Goal: Book appointment/travel/reservation

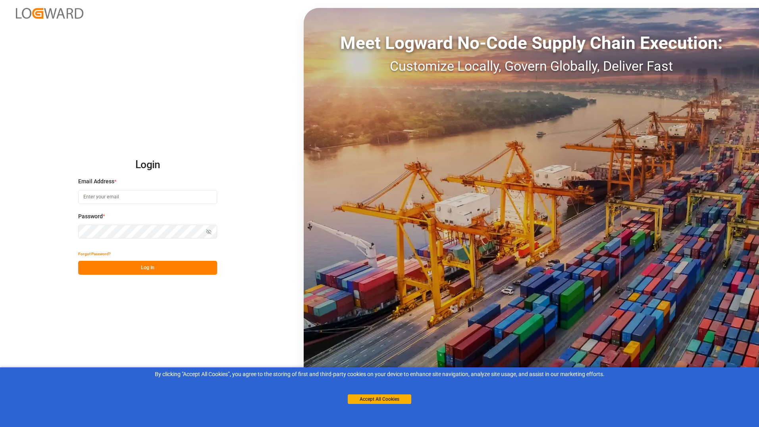
type input "[EMAIL_ADDRESS][DOMAIN_NAME]"
click at [167, 264] on button "Log In" at bounding box center [147, 268] width 139 height 14
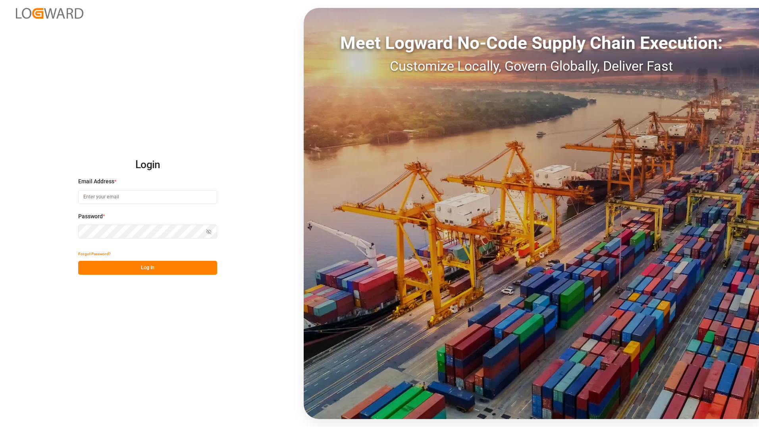
type input "[EMAIL_ADDRESS][DOMAIN_NAME]"
click at [163, 263] on button "Log In" at bounding box center [147, 268] width 139 height 14
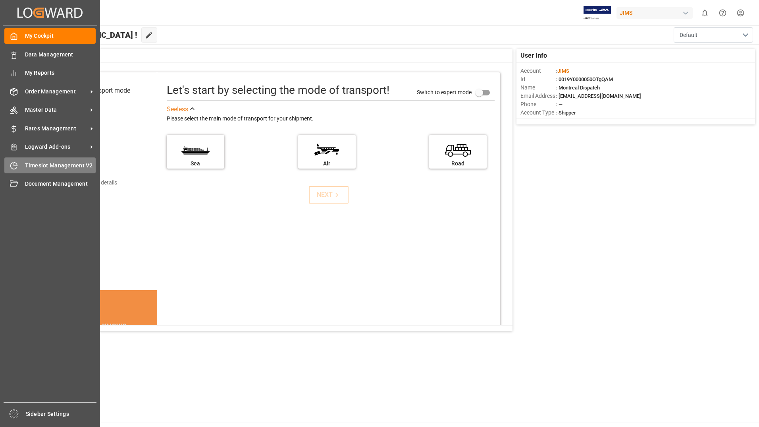
click at [50, 168] on span "Timeslot Management V2" at bounding box center [60, 165] width 71 height 8
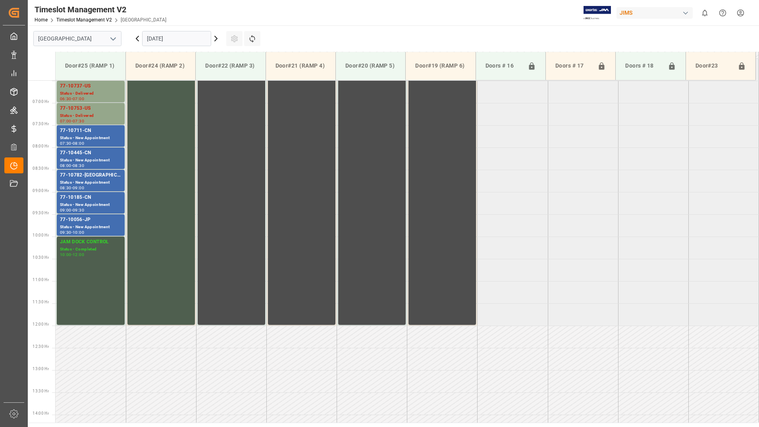
scroll to position [351, 0]
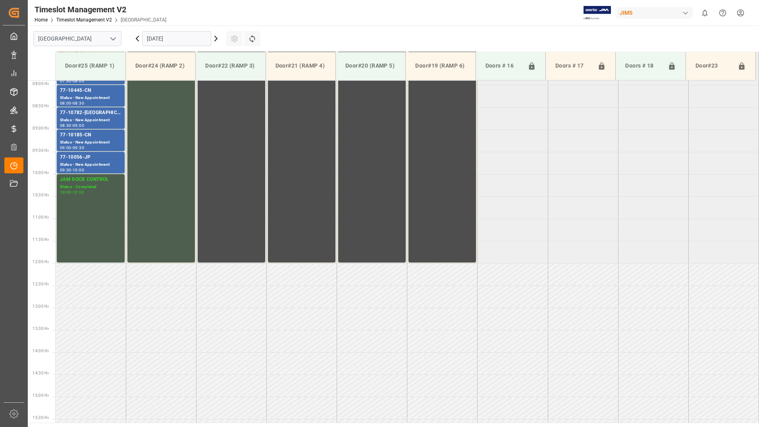
click at [216, 40] on icon at bounding box center [216, 38] width 2 height 5
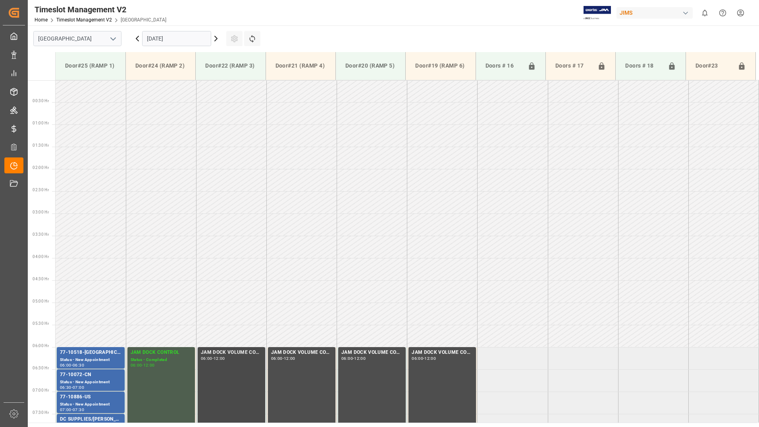
scroll to position [0, 0]
click at [217, 39] on icon at bounding box center [216, 38] width 2 height 5
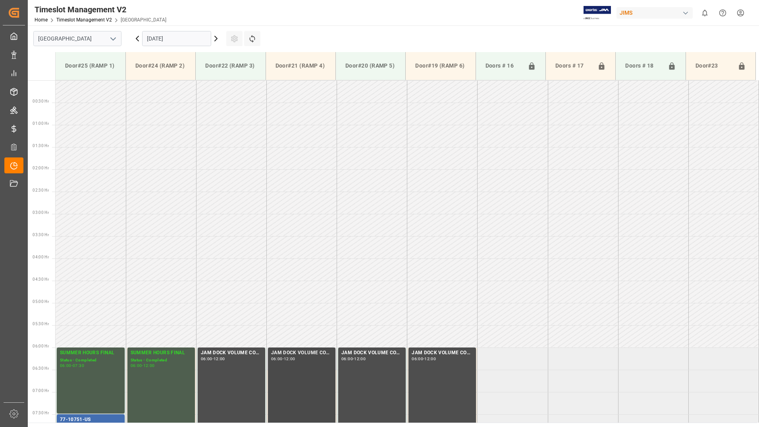
scroll to position [278, 0]
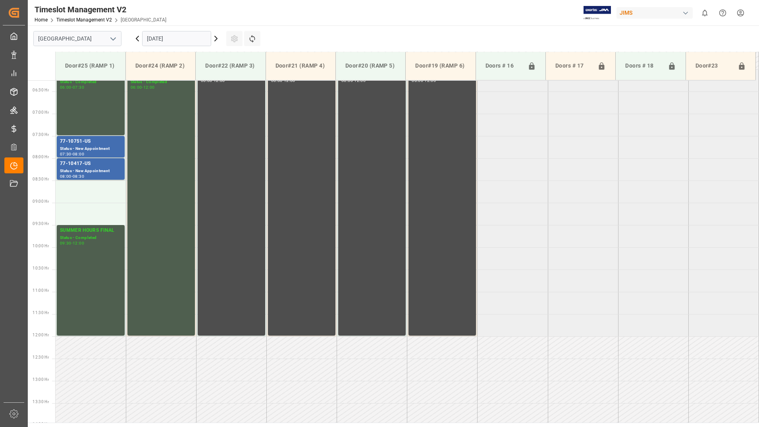
click at [215, 36] on icon at bounding box center [216, 38] width 2 height 5
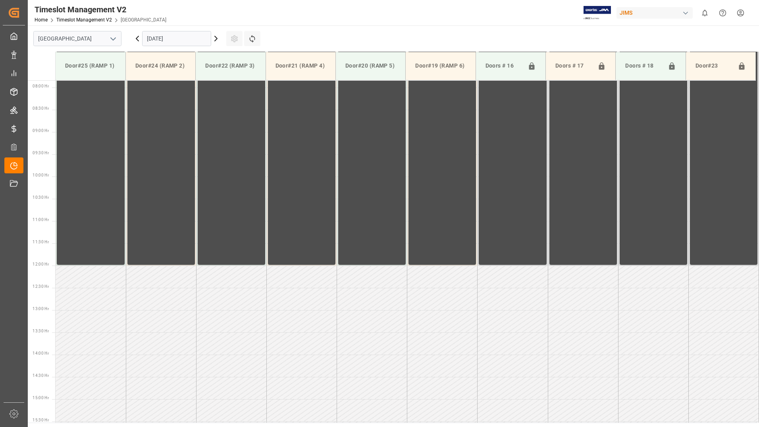
scroll to position [351, 0]
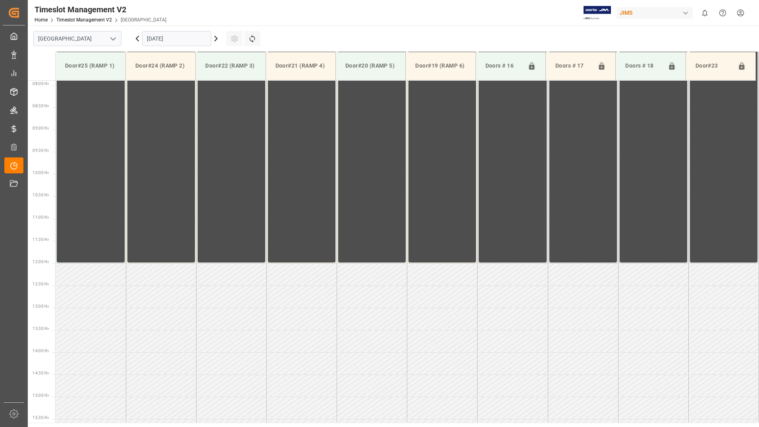
click at [215, 39] on icon at bounding box center [216, 39] width 10 height 10
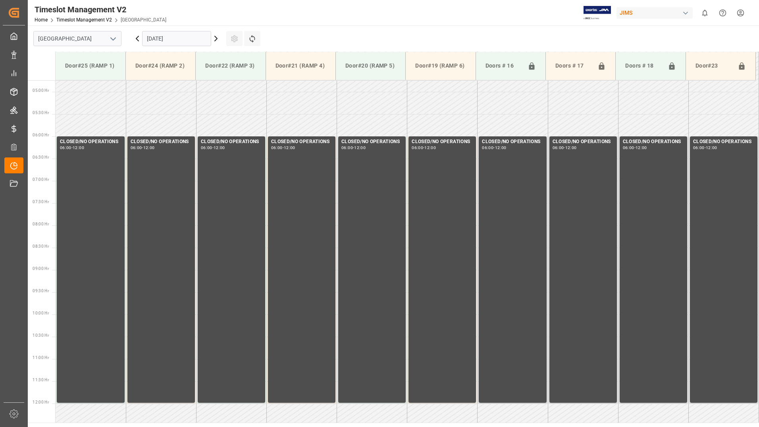
scroll to position [210, 0]
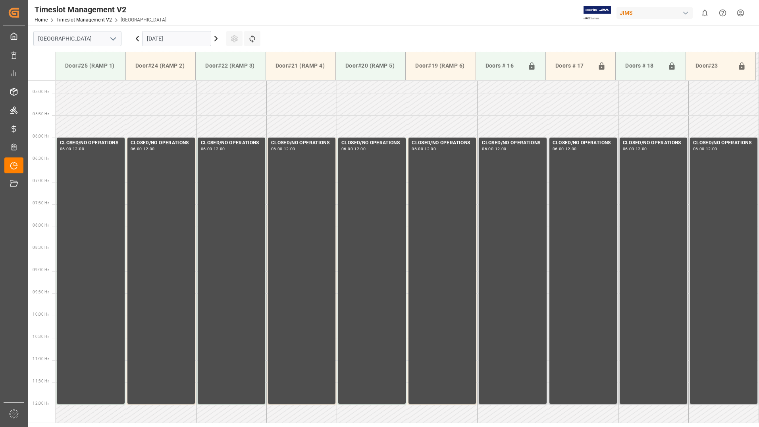
click at [214, 39] on icon at bounding box center [216, 39] width 10 height 10
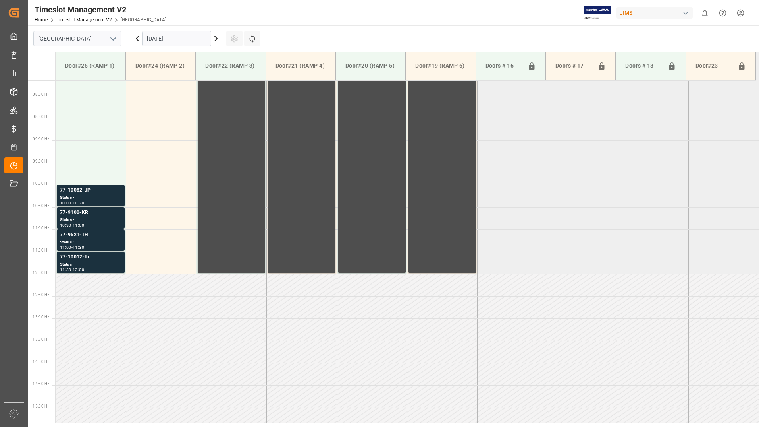
scroll to position [351, 0]
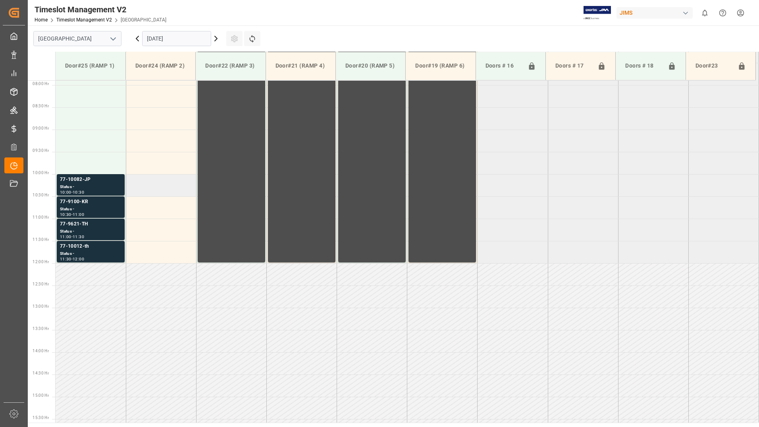
click at [187, 188] on td at bounding box center [161, 185] width 70 height 22
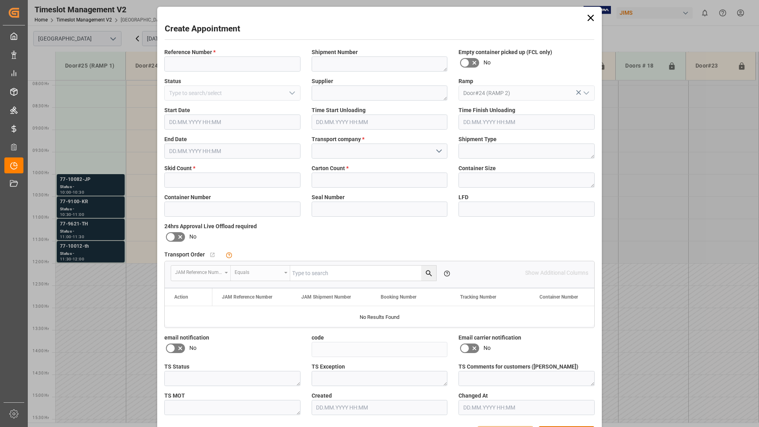
type input "[DATE] 10:00"
type input "[DATE] 10:30"
click at [225, 61] on input at bounding box center [232, 63] width 136 height 15
type input "SERE161229"
click at [369, 151] on input at bounding box center [380, 150] width 136 height 15
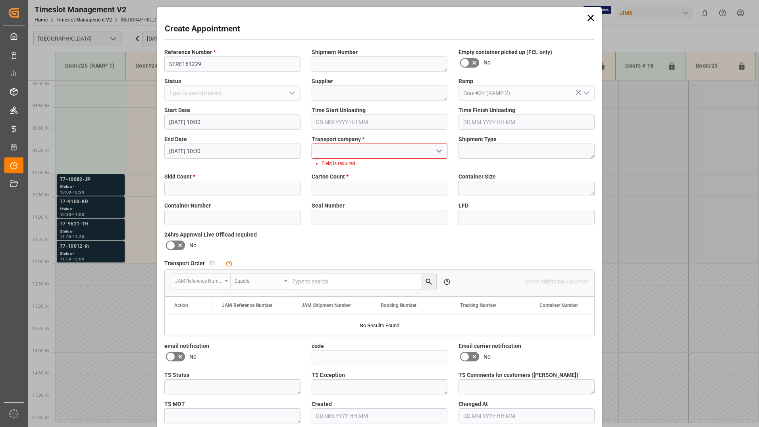
click at [439, 149] on icon "open menu" at bounding box center [440, 151] width 10 height 10
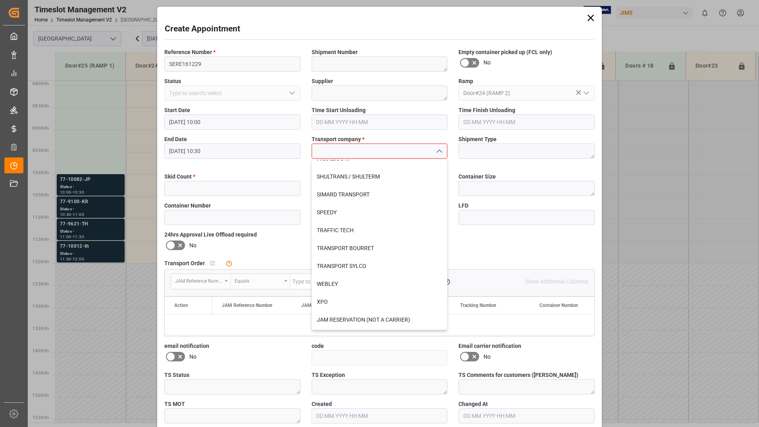
scroll to position [295, 0]
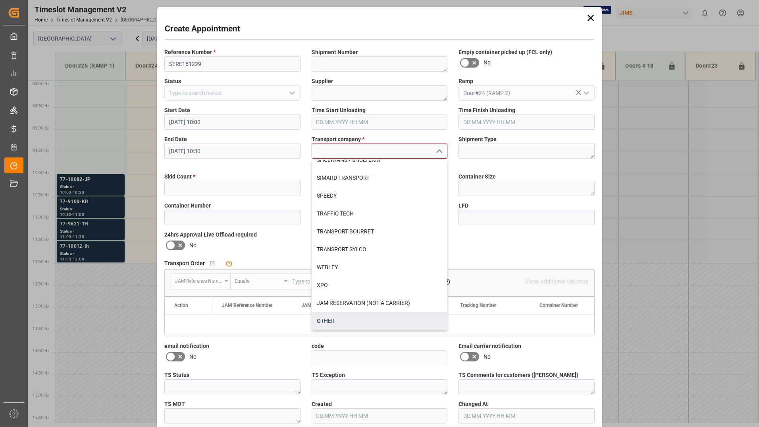
click at [338, 313] on div "OTHER" at bounding box center [379, 321] width 135 height 18
type input "OTHER"
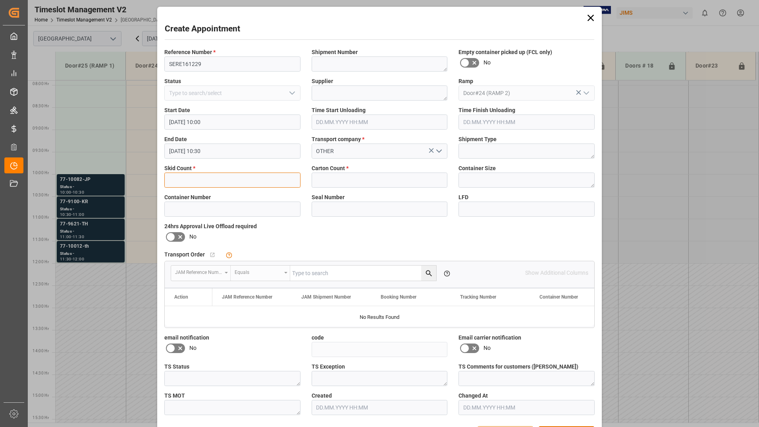
click at [252, 180] on input "text" at bounding box center [232, 179] width 136 height 15
type input "8"
click at [320, 181] on input "text" at bounding box center [380, 179] width 136 height 15
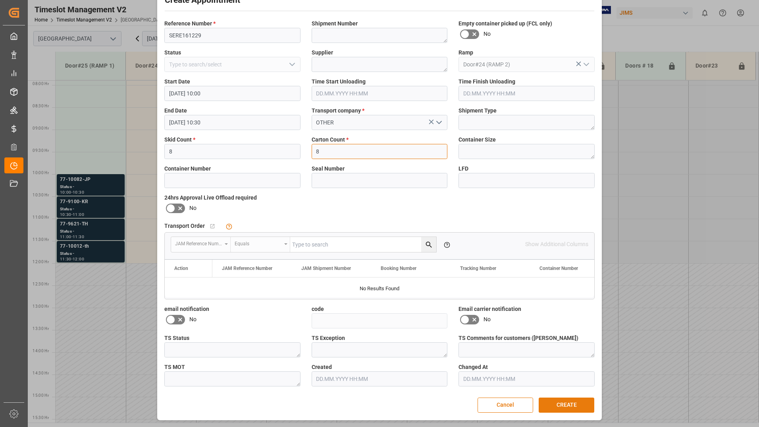
type input "8"
click at [556, 405] on button "CREATE" at bounding box center [567, 404] width 56 height 15
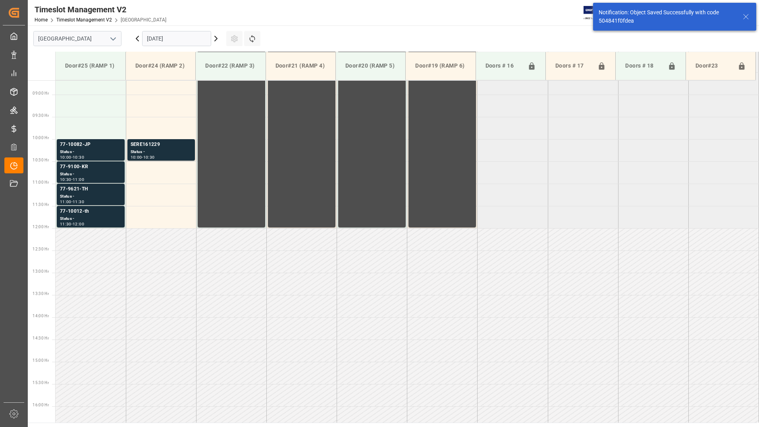
scroll to position [396, 0]
